Goal: Information Seeking & Learning: Check status

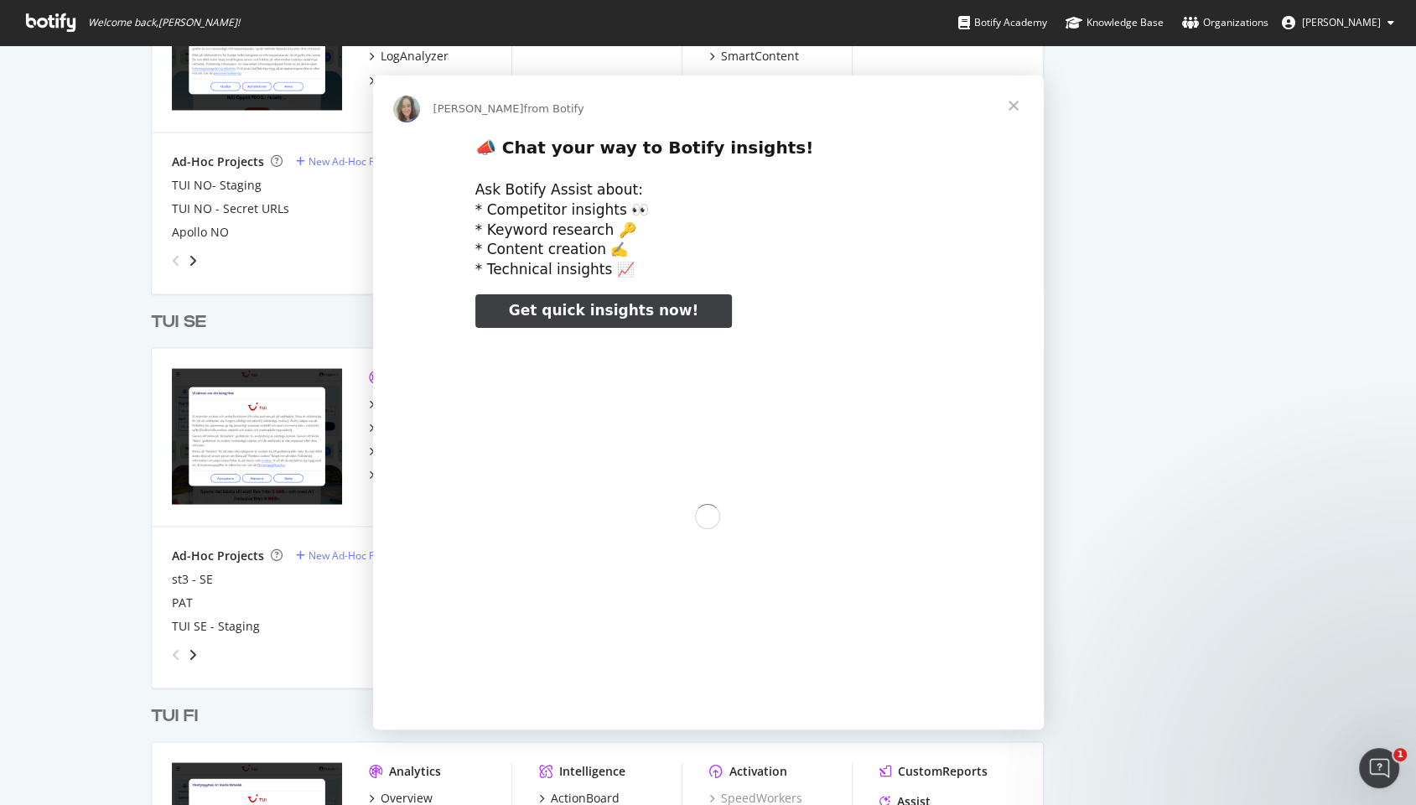
click at [187, 315] on div "Intercom messenger" at bounding box center [708, 402] width 1416 height 805
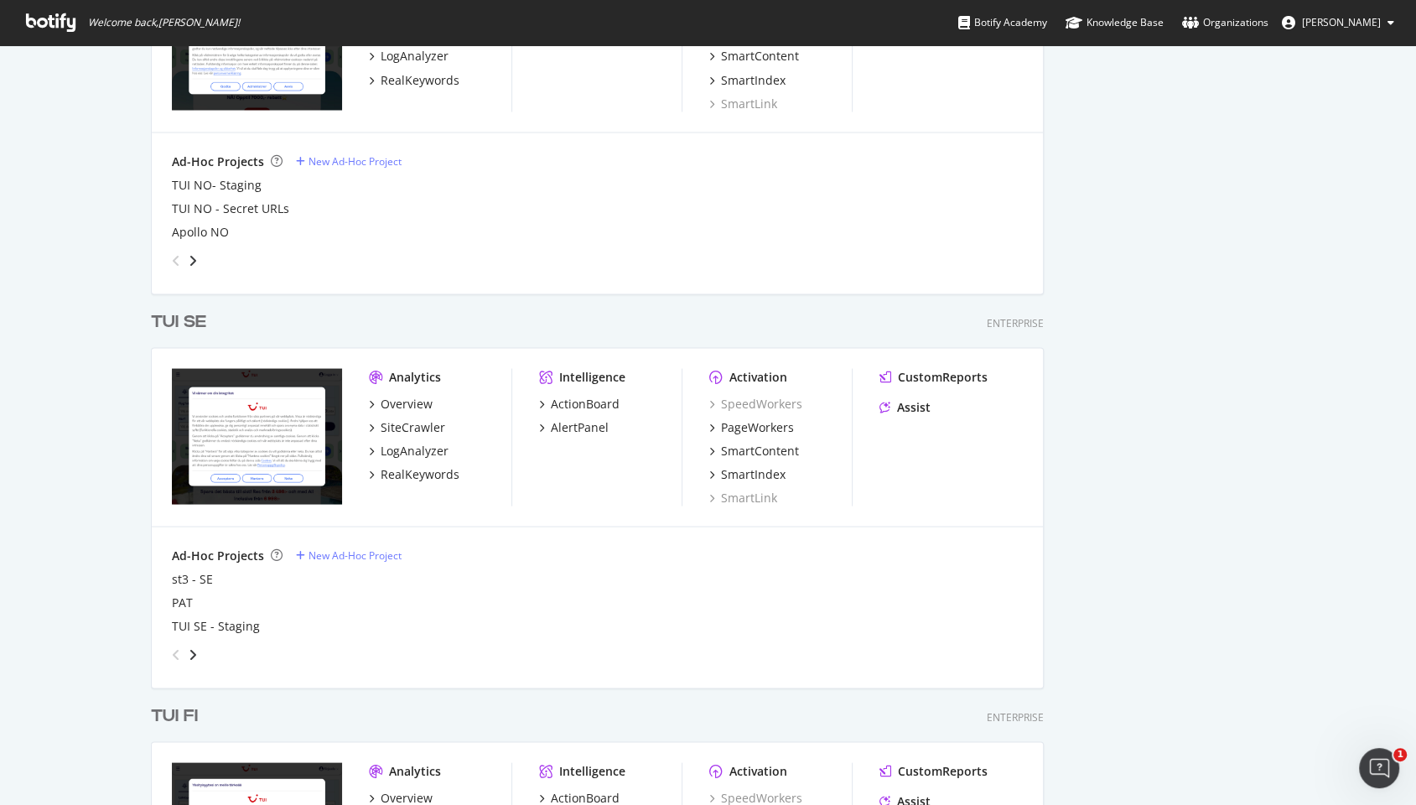
click at [187, 315] on div "TUI SE" at bounding box center [178, 321] width 55 height 24
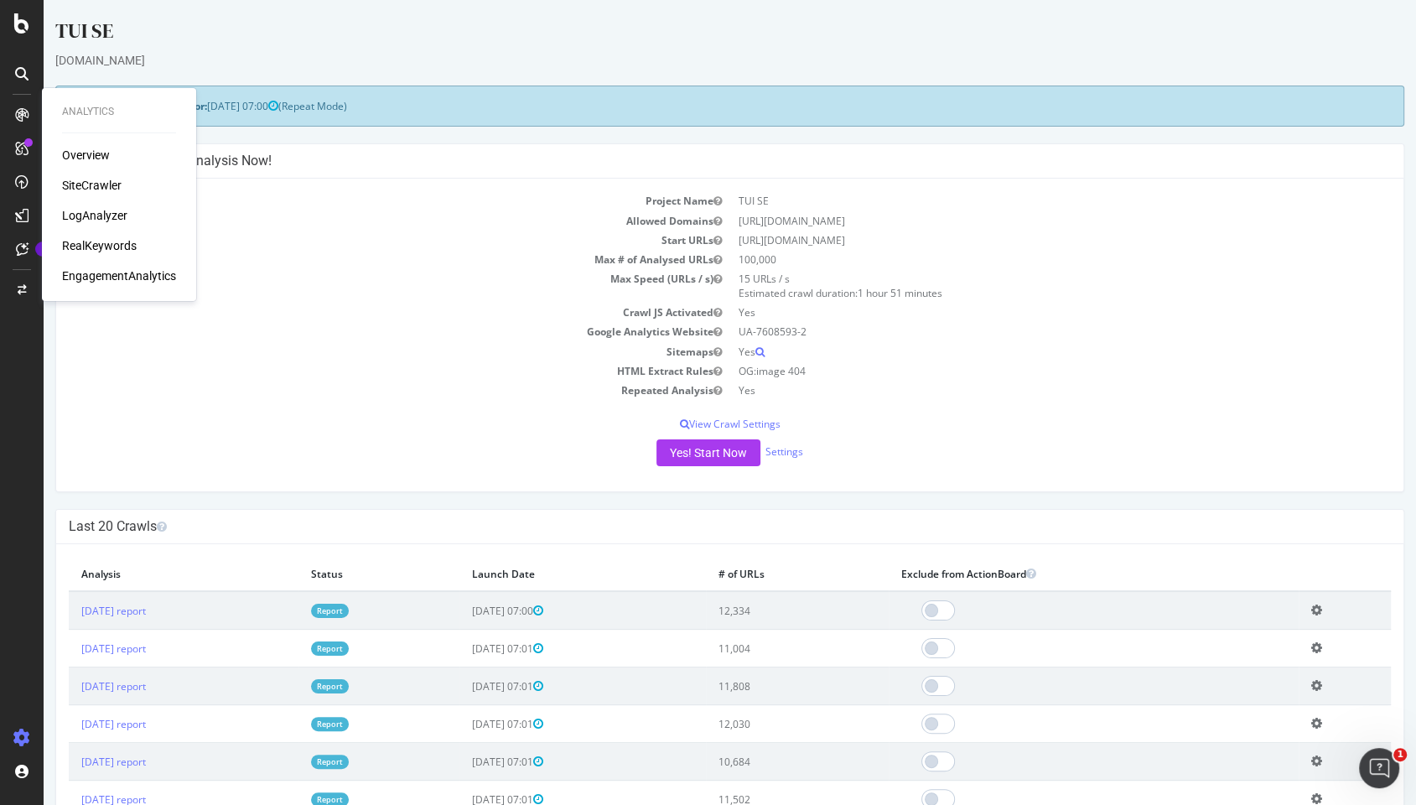
click at [117, 251] on div "RealKeywords" at bounding box center [99, 245] width 75 height 17
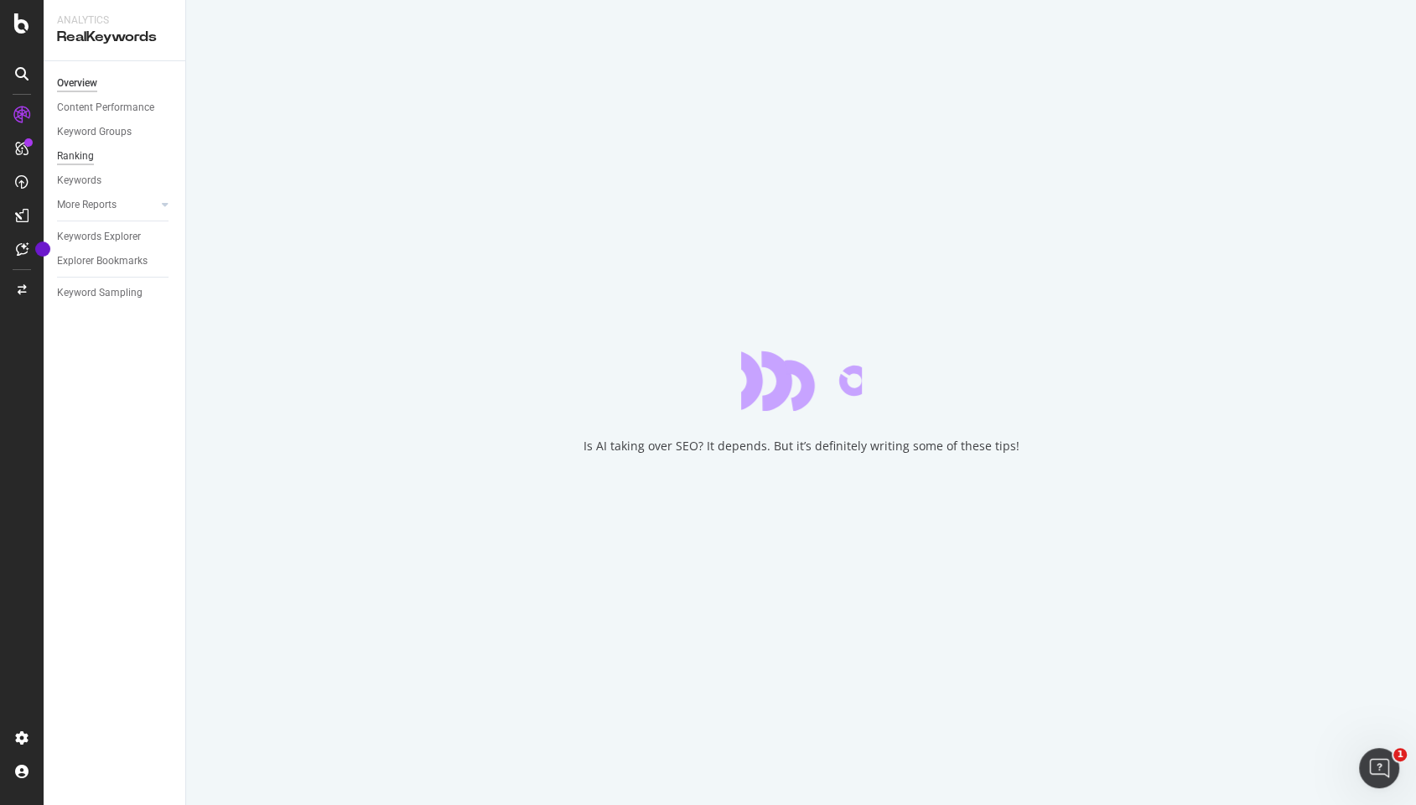
click at [82, 157] on div "Ranking" at bounding box center [75, 157] width 37 height 18
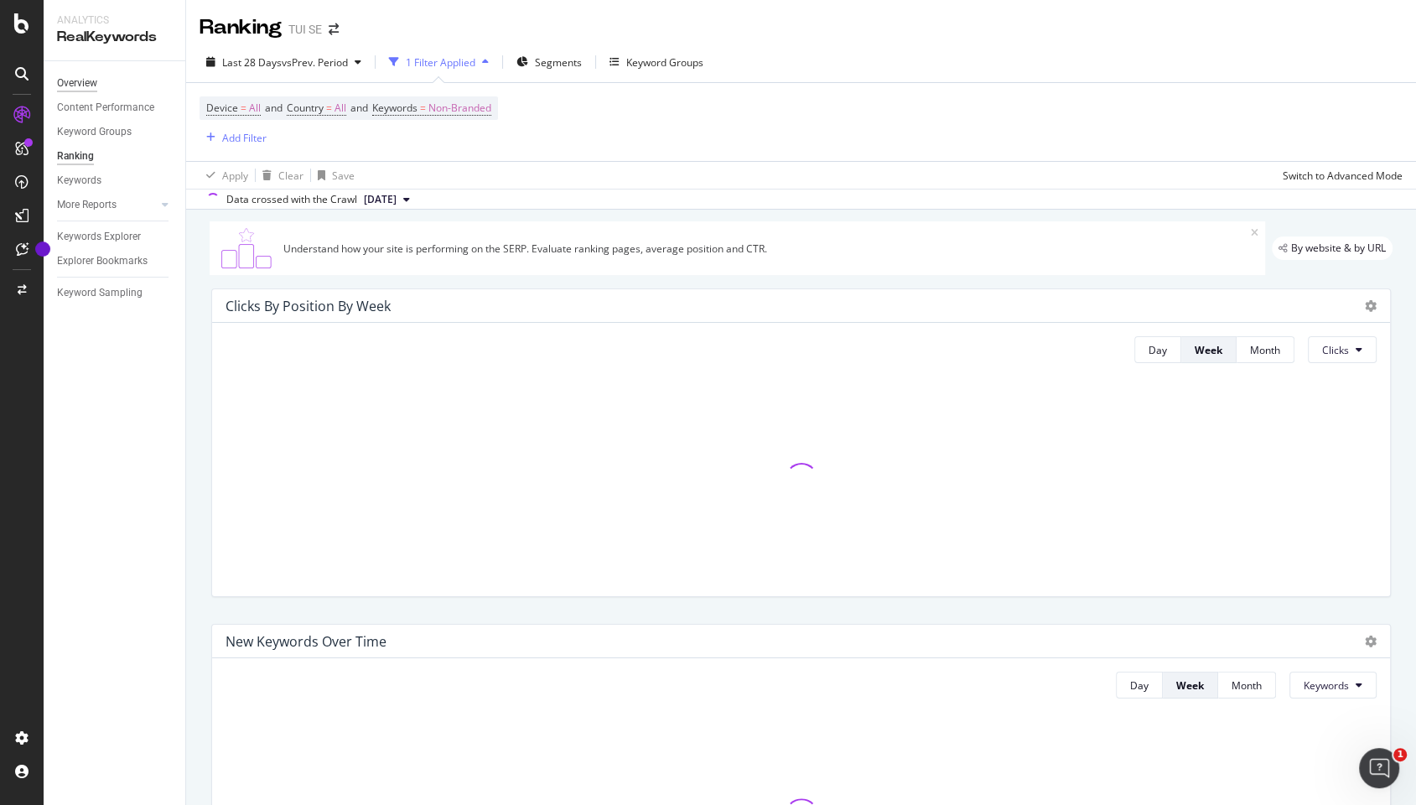
click at [85, 84] on div "Overview" at bounding box center [77, 84] width 40 height 18
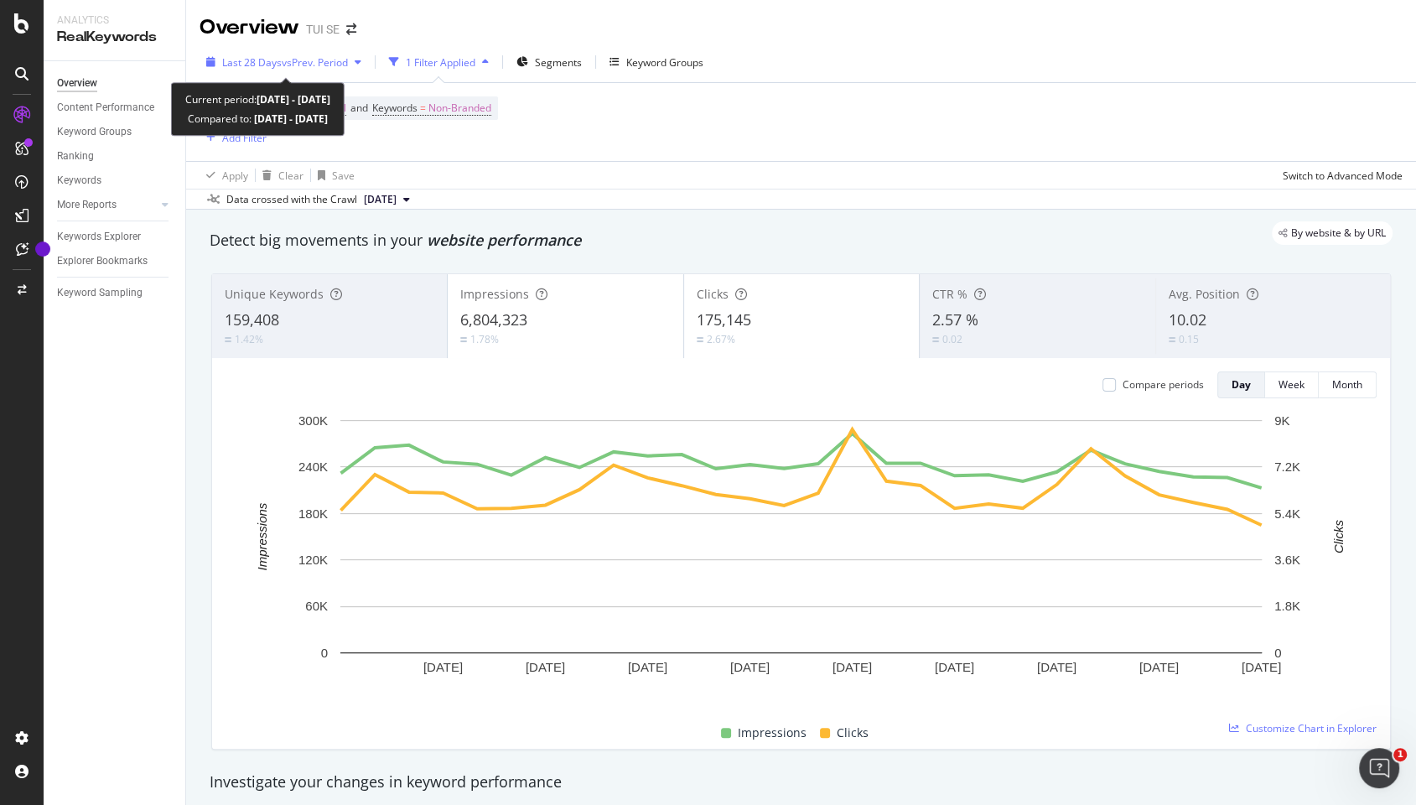
click at [357, 60] on div "button" at bounding box center [358, 62] width 20 height 10
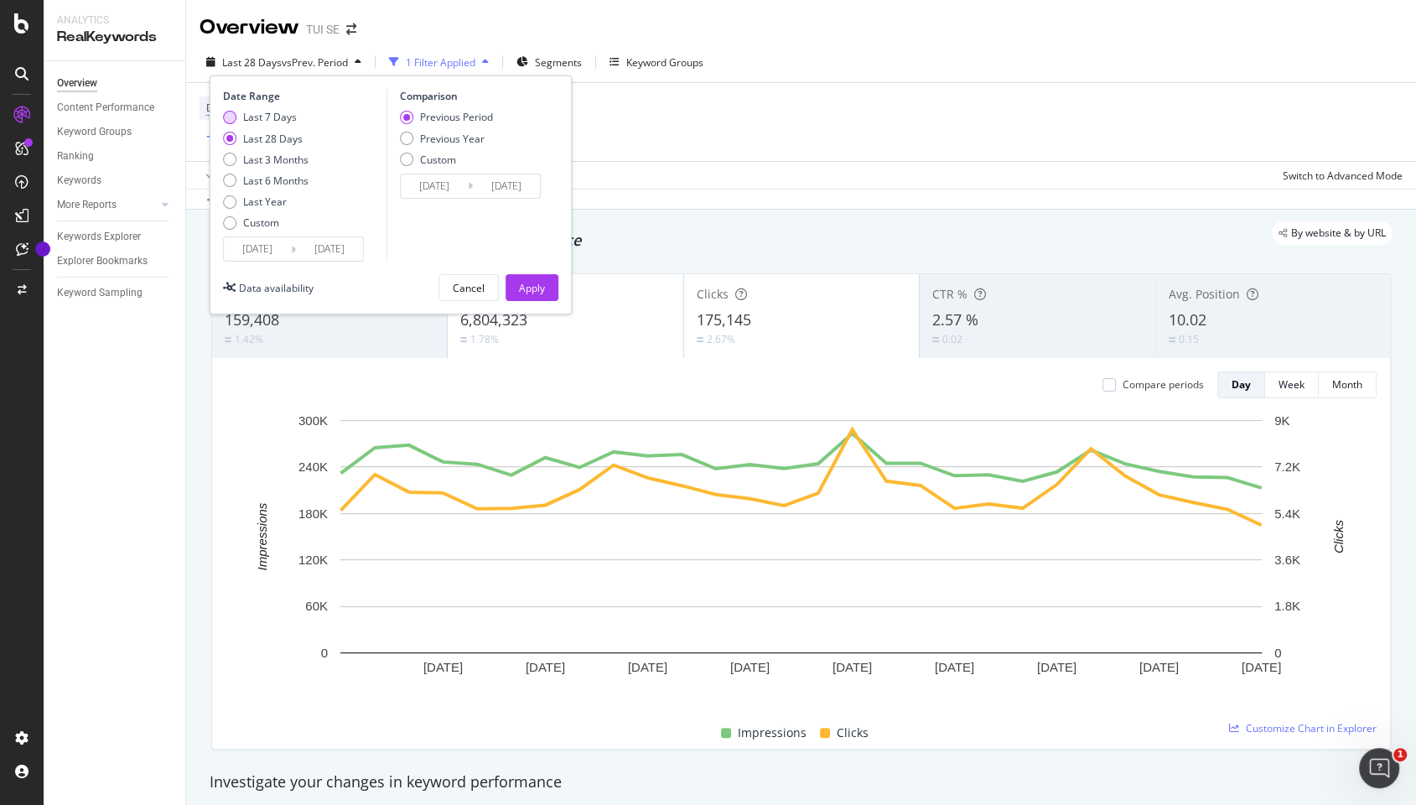
click at [227, 117] on div "Last 7 Days" at bounding box center [229, 117] width 13 height 13
type input "2025/09/20"
type input "2025/09/13"
type input "2025/09/19"
click at [229, 137] on div "Last 28 Days" at bounding box center [229, 138] width 13 height 13
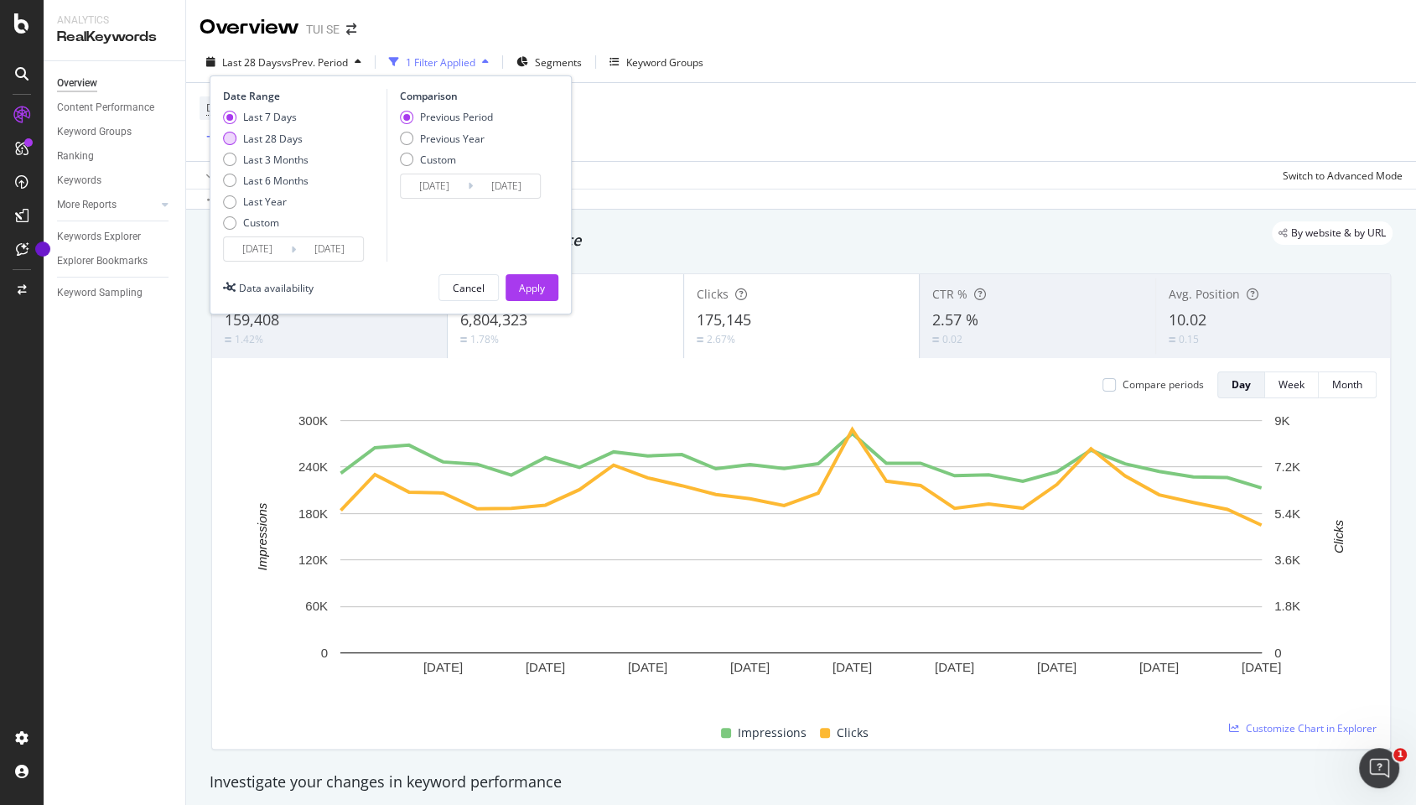
type input "2025/08/30"
type input "2025/08/02"
type input "2025/08/29"
click at [545, 290] on button "Apply" at bounding box center [532, 287] width 53 height 27
